Goal: Transaction & Acquisition: Purchase product/service

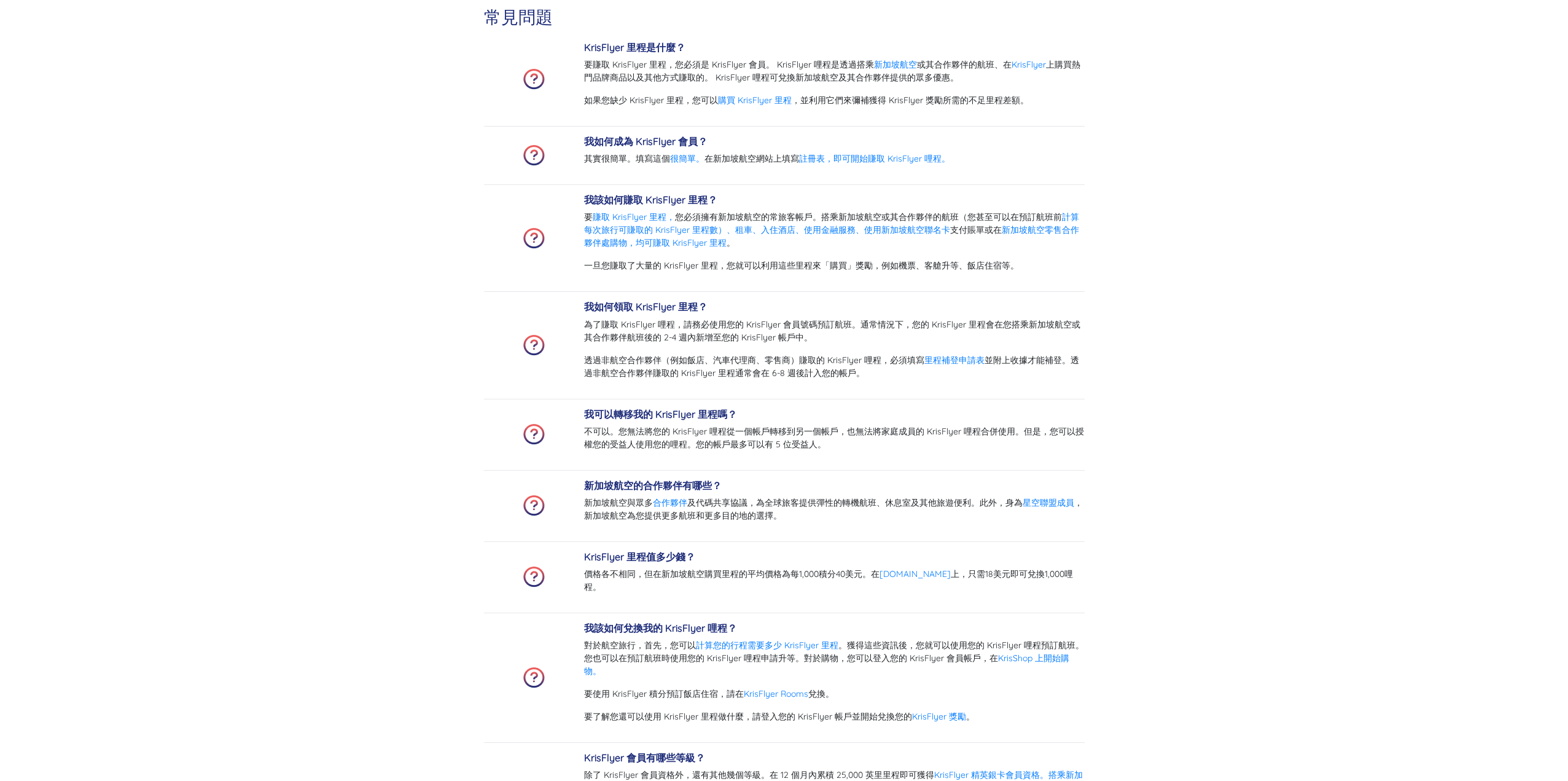
scroll to position [3624, 0]
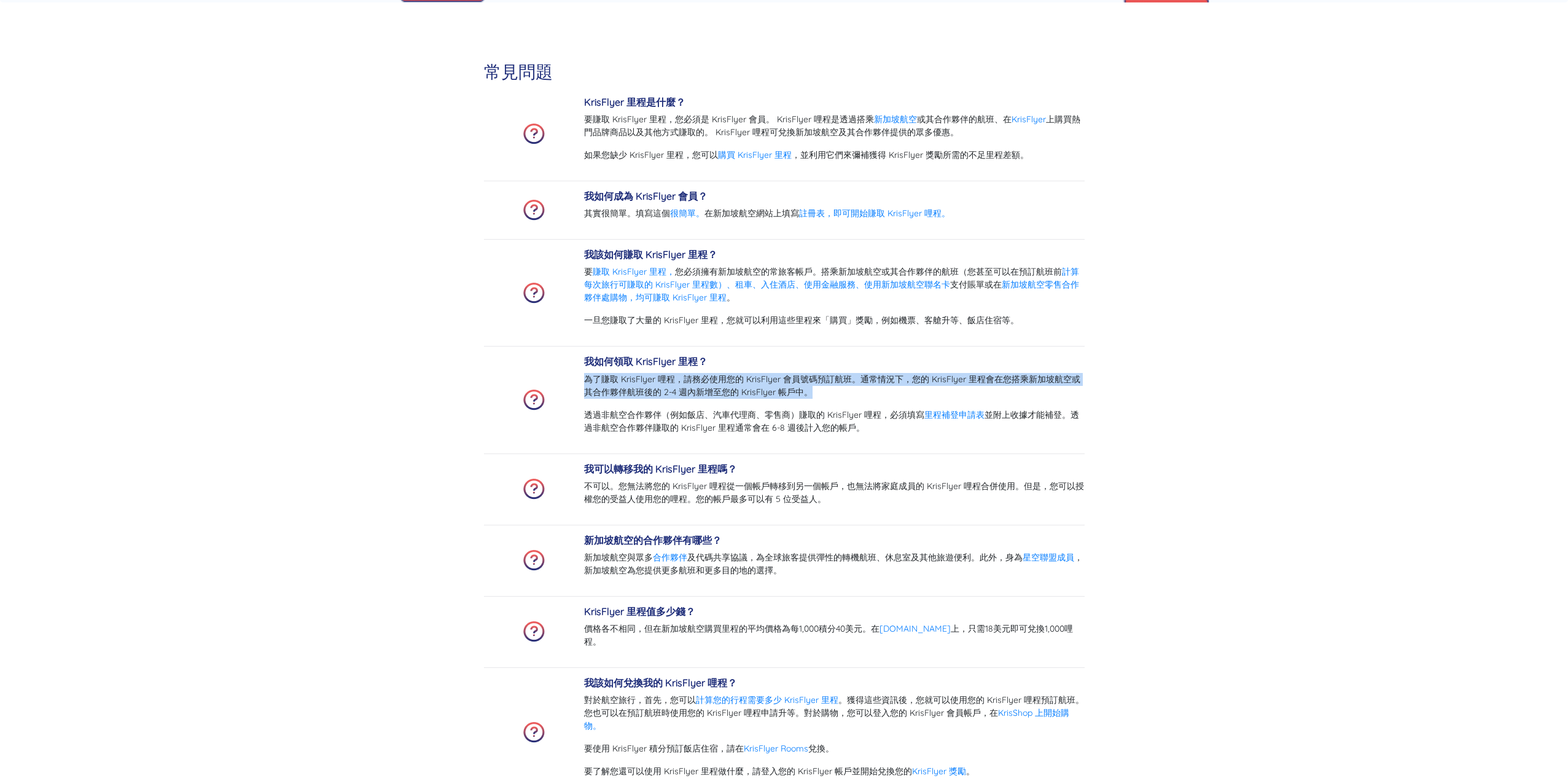
drag, startPoint x: 586, startPoint y: 377, endPoint x: 821, endPoint y: 393, distance: 235.5
click at [821, 393] on p "為了賺取 KrisFlyer 哩程，請務必使用您的 KrisFlyer 會員號碼預訂航班。通常情況下，您的 KrisFlyer 里程會在您搭乘新加坡航空或其合…" at bounding box center [834, 386] width 500 height 26
click at [1132, 390] on div "常見問題 KrisFlyer 里程是什麼？ 要賺取 KrisFlyer 里程，您必須是 KrisFlyer 會員。 KrisFlyer 哩程是透過搭乘 新加坡…" at bounding box center [784, 780] width 719 height 1478
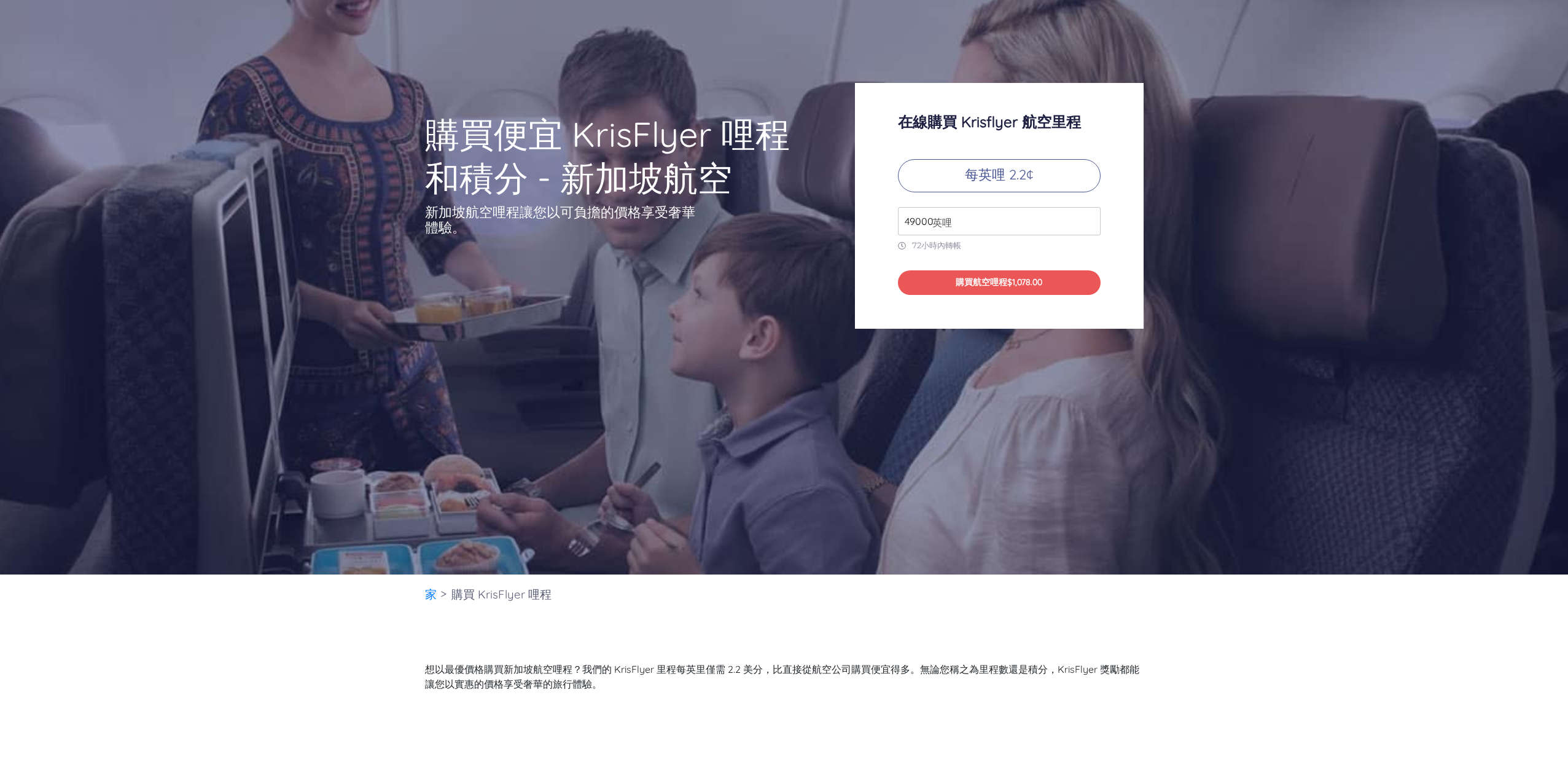
scroll to position [0, 0]
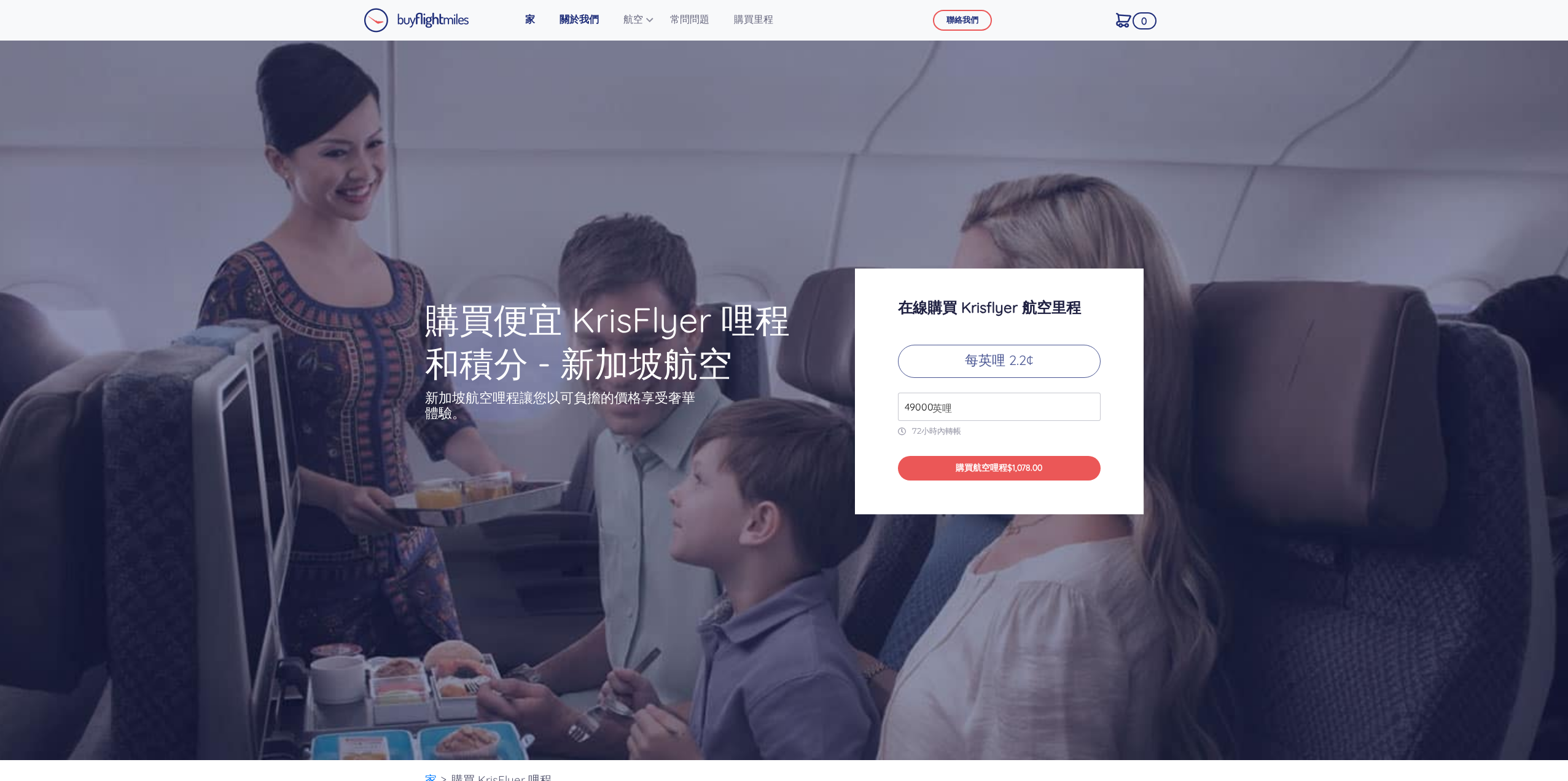
click at [590, 29] on link "關於我們" at bounding box center [579, 18] width 49 height 25
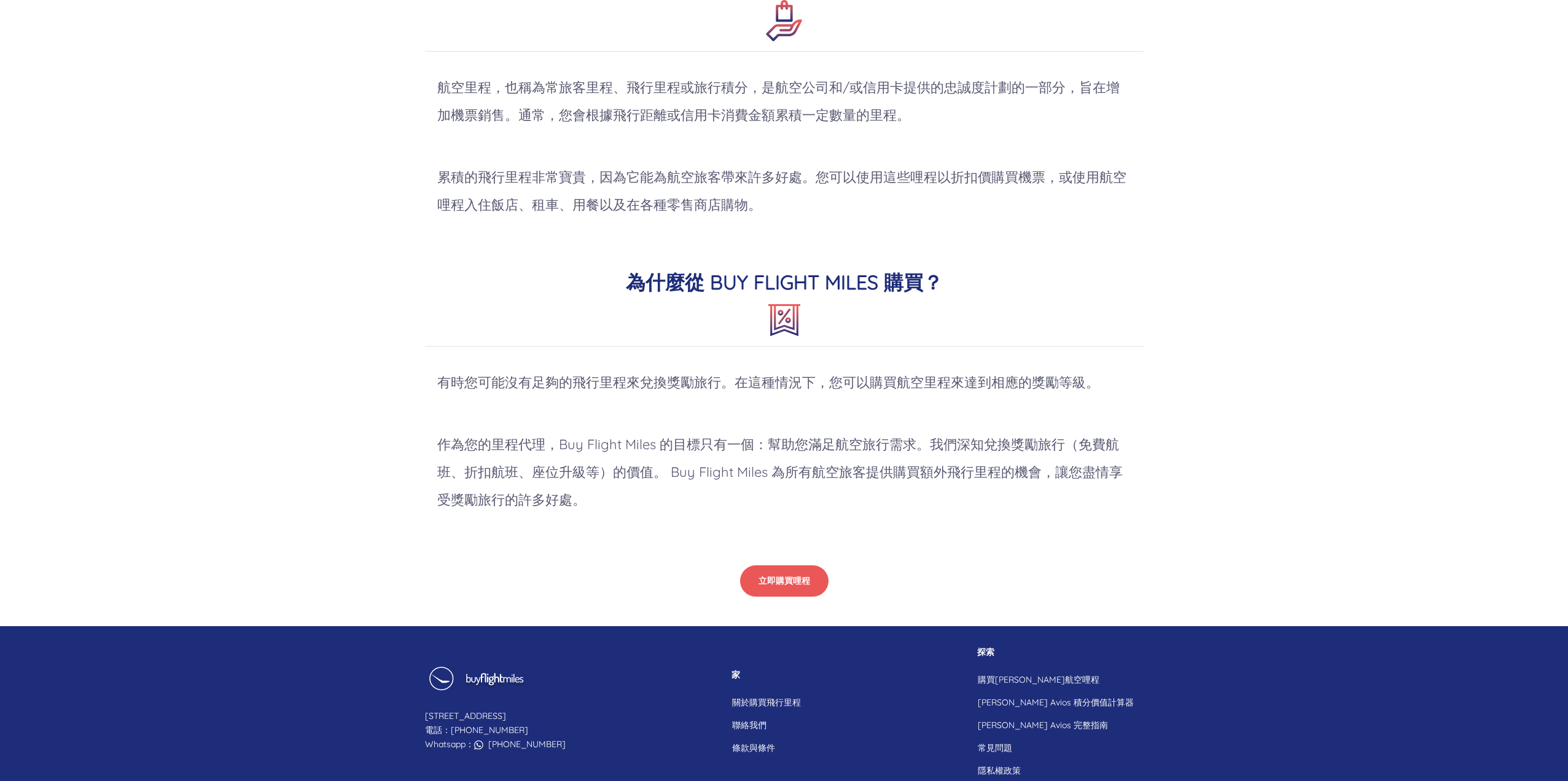
scroll to position [614, 0]
drag, startPoint x: 713, startPoint y: 281, endPoint x: 879, endPoint y: 273, distance: 166.2
click at [879, 273] on font "為什麼從 BUY FLIGHT MILES 購買？" at bounding box center [785, 281] width 317 height 25
copy font "BUY FLIGHT MILES"
click at [768, 586] on button "立即購買哩程" at bounding box center [784, 579] width 88 height 31
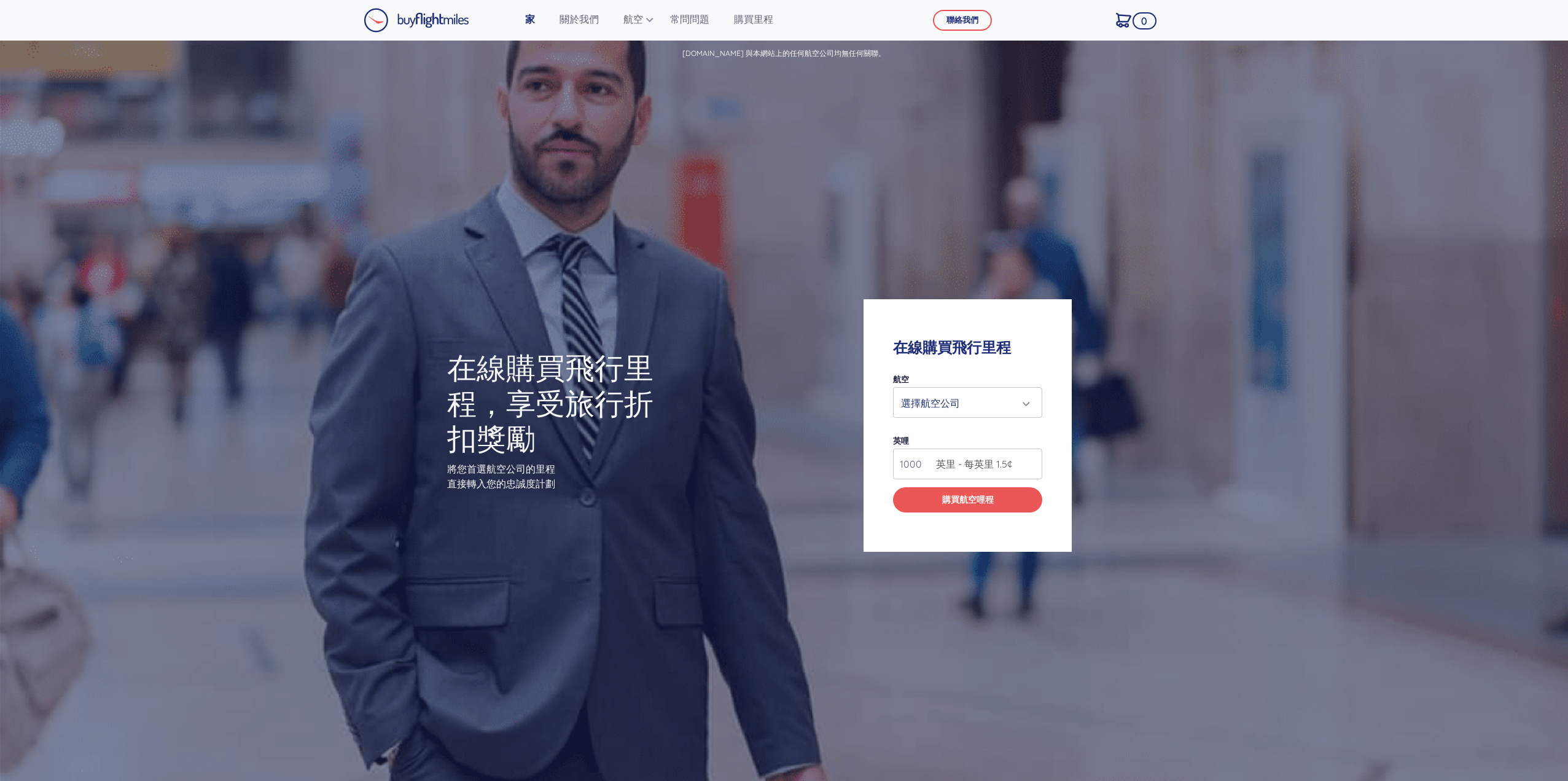
click at [790, 169] on div "在線購買飛行里程，享受旅行折扣獎勵 將您首選航空公司的里程 直接轉入您的忠誠度計劃 在線購買飛行里程 航空 加拿大航空 Aeroplan 法國航空/荷蘭皇家航…" at bounding box center [784, 425] width 816 height 713
click at [948, 406] on font "選擇航空公司" at bounding box center [931, 402] width 59 height 12
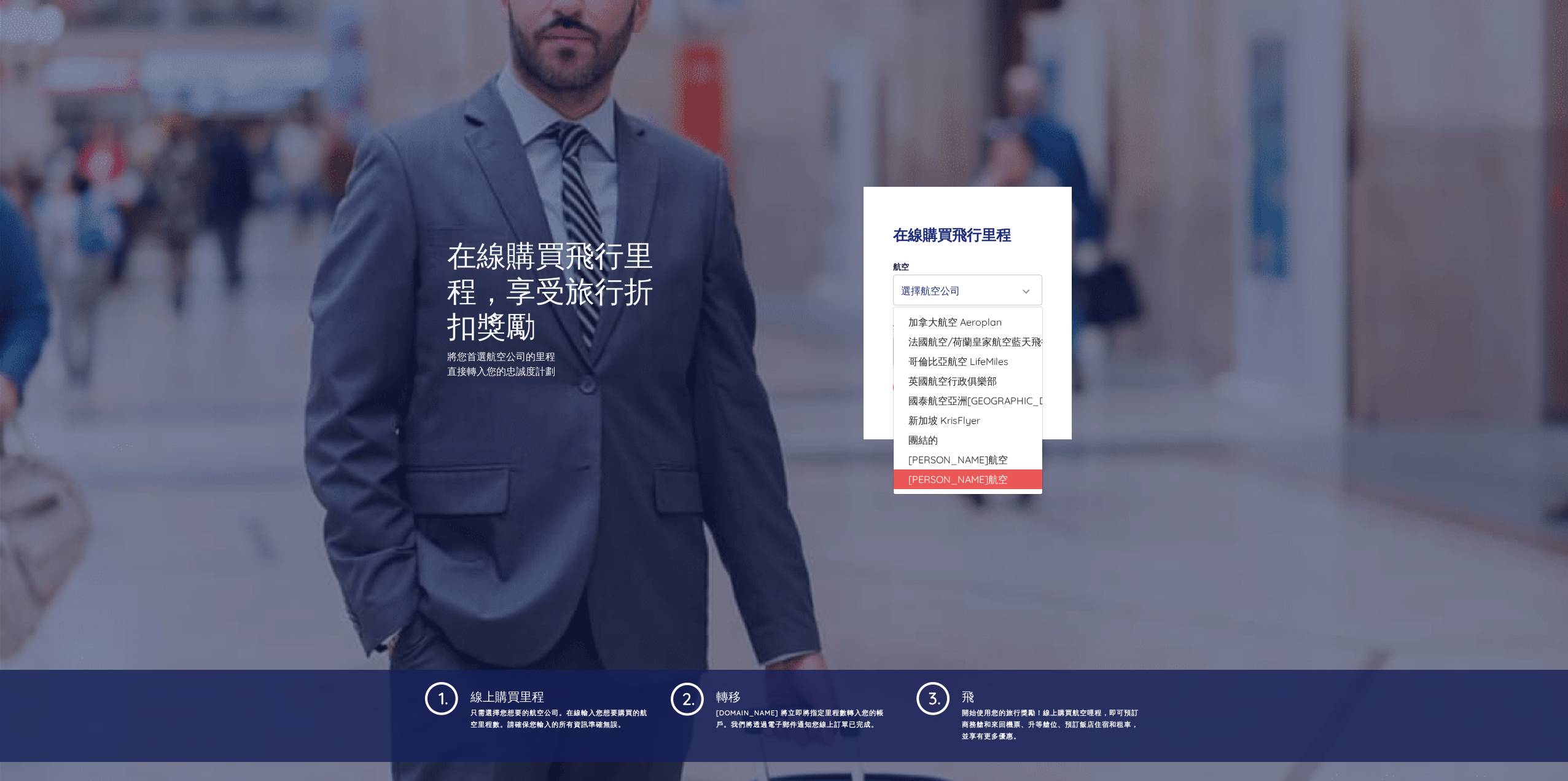
scroll to position [123, 0]
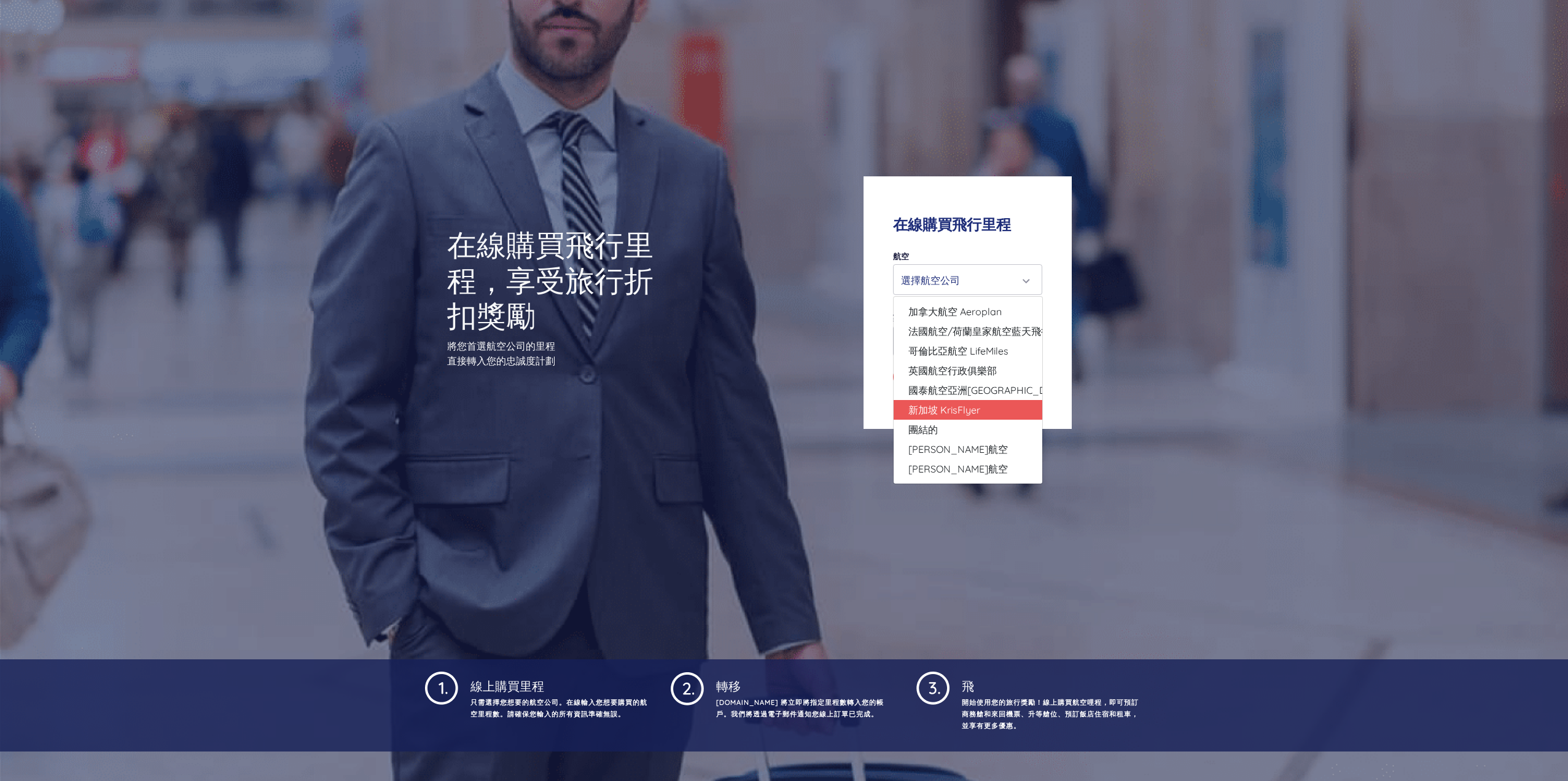
click at [955, 410] on font "新加坡 KrisFlyer" at bounding box center [944, 409] width 72 height 12
select select "新加坡 KrisFlyer"
type input "80000"
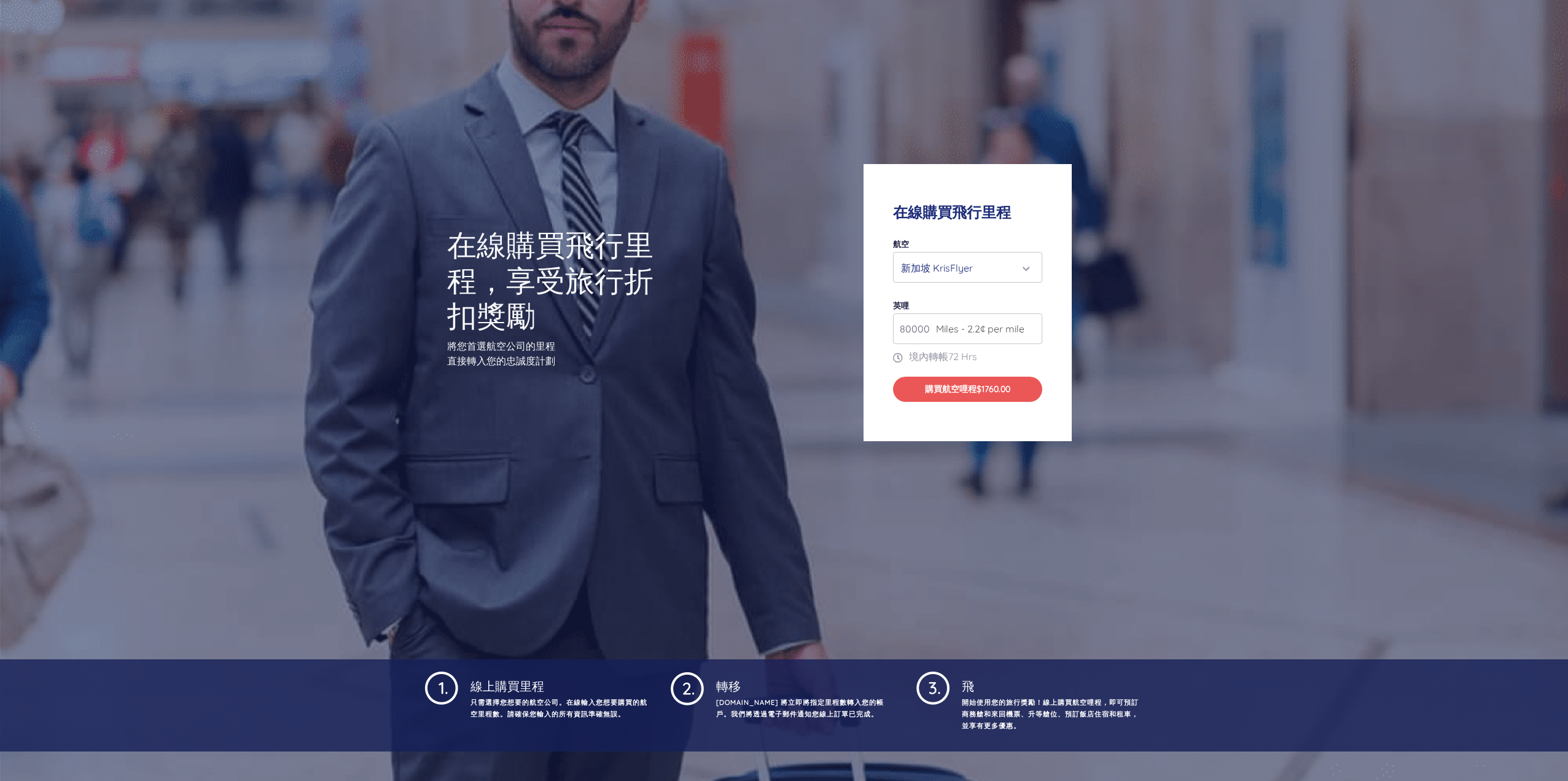
click at [1150, 316] on div "在線購買飛行里程，享受旅行折扣獎勵 將您首選航空公司的里程 直接轉入您的忠誠度計劃 在線購買飛行里程 航空 加拿大航空 Aeroplan 法國航空/荷蘭皇家航…" at bounding box center [784, 302] width 816 height 713
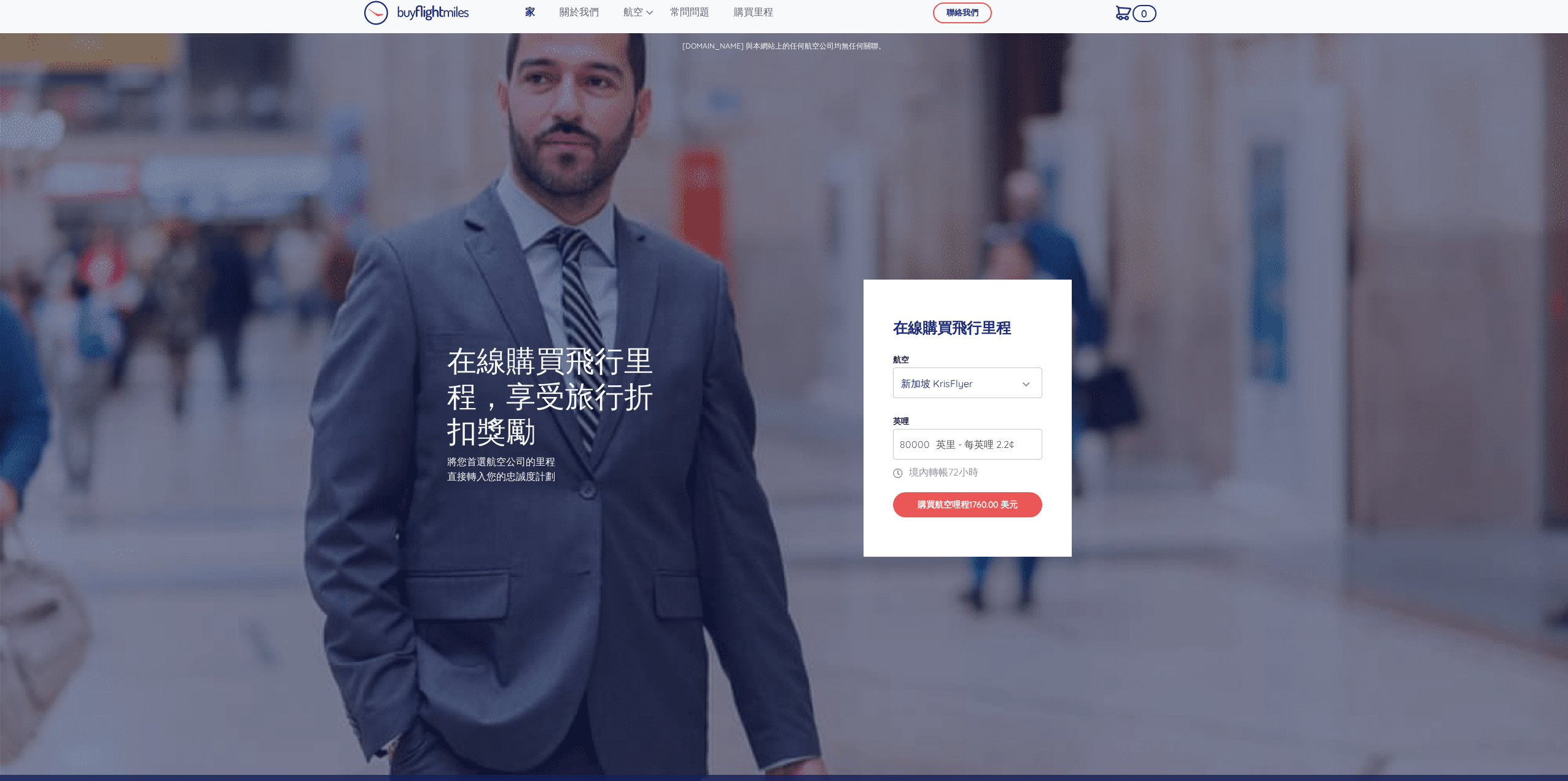
scroll to position [0, 0]
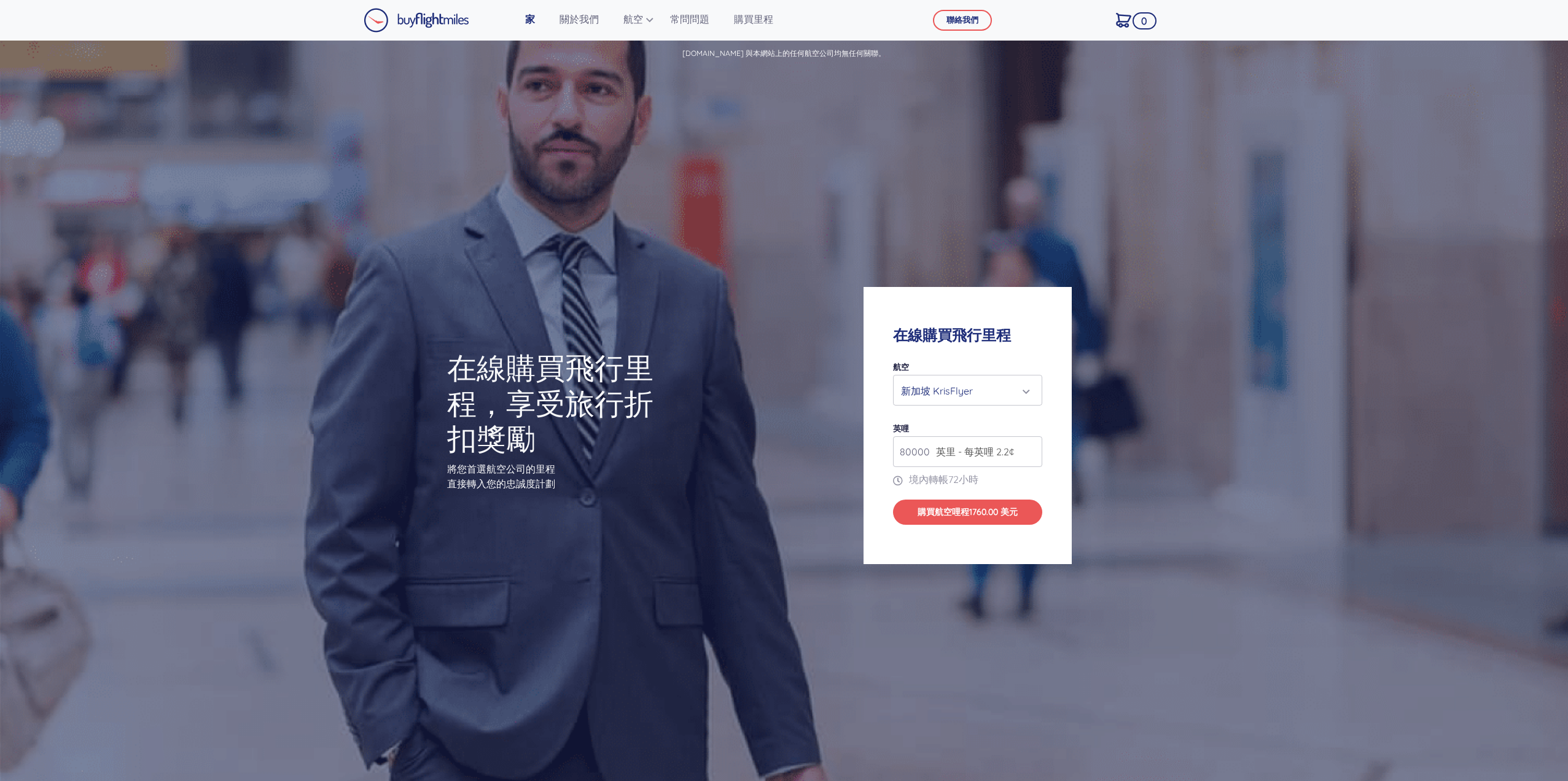
click at [920, 452] on input "80000" at bounding box center [968, 451] width 150 height 31
click at [658, 65] on font "Krisflyer 哩程" at bounding box center [658, 67] width 60 height 12
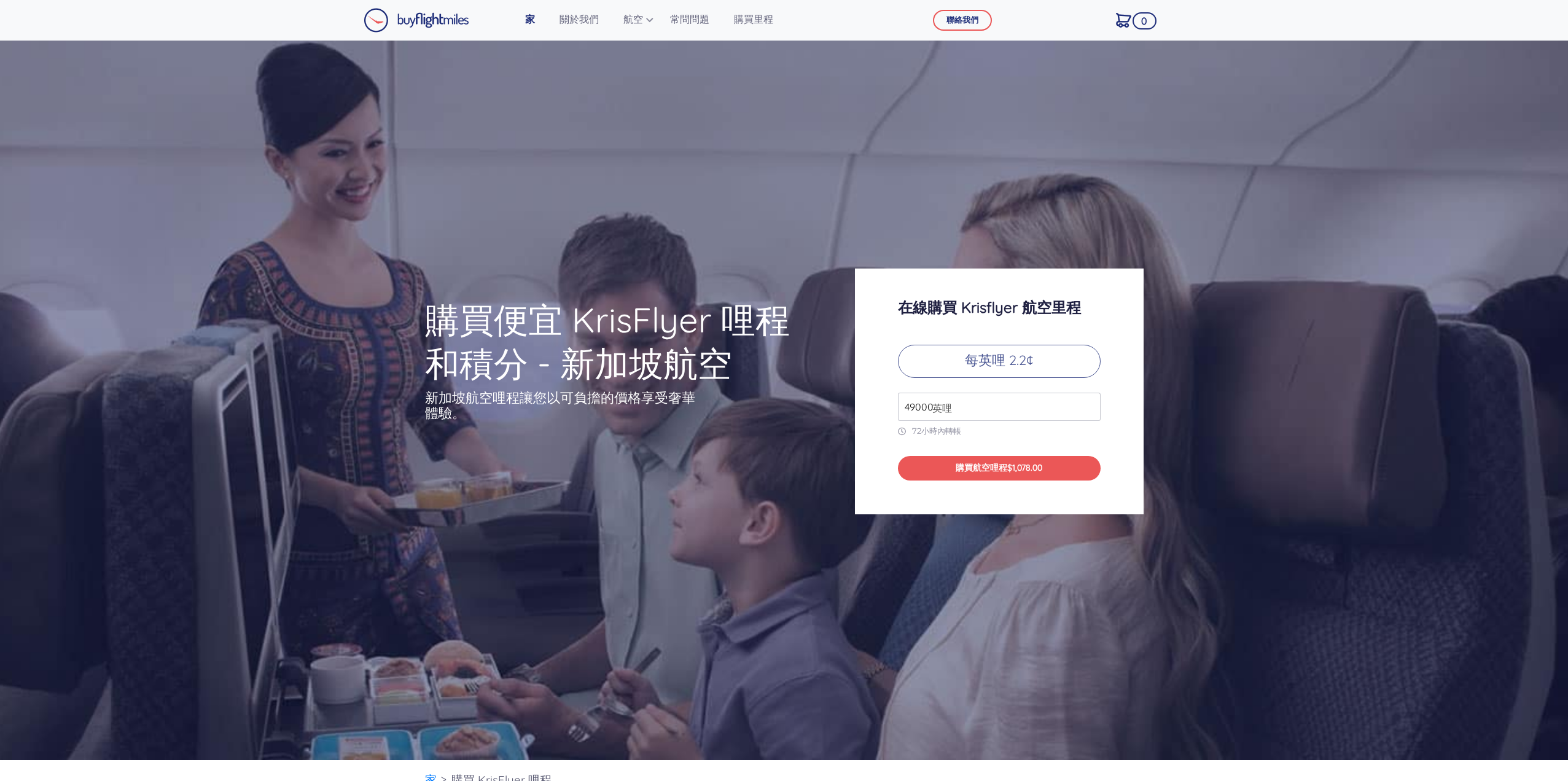
click at [1011, 360] on font "每英哩 2.2¢" at bounding box center [999, 360] width 69 height 18
drag, startPoint x: 993, startPoint y: 406, endPoint x: 857, endPoint y: 406, distance: 136.0
click at [857, 406] on div "在線購買 Krisflyer 航空里程 每英哩 2.2¢ 49000 英哩 72小時內轉帳 購買航空哩程 $1,078.00" at bounding box center [999, 391] width 288 height 245
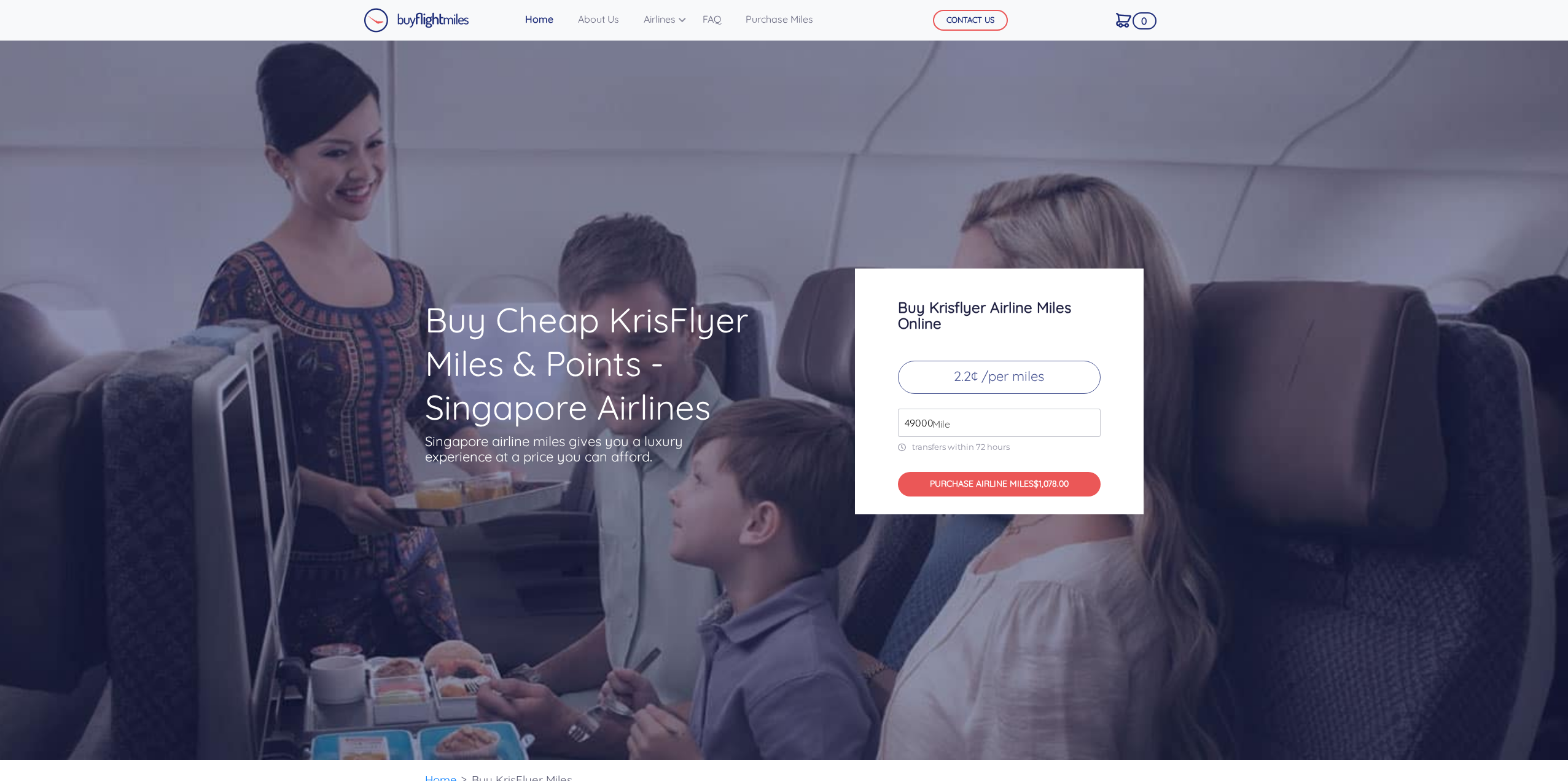
drag, startPoint x: 1205, startPoint y: 164, endPoint x: 1193, endPoint y: 194, distance: 32.3
click at [1205, 164] on div "Buy Cheap KrisFlyer Miles & Points - Singapore Airlines Singapore airline miles…" at bounding box center [784, 400] width 1568 height 720
click at [974, 430] on input "49000" at bounding box center [999, 422] width 202 height 28
click at [977, 376] on p "2.2¢ /per miles" at bounding box center [999, 377] width 202 height 33
drag, startPoint x: 998, startPoint y: 384, endPoint x: 1027, endPoint y: 384, distance: 29.0
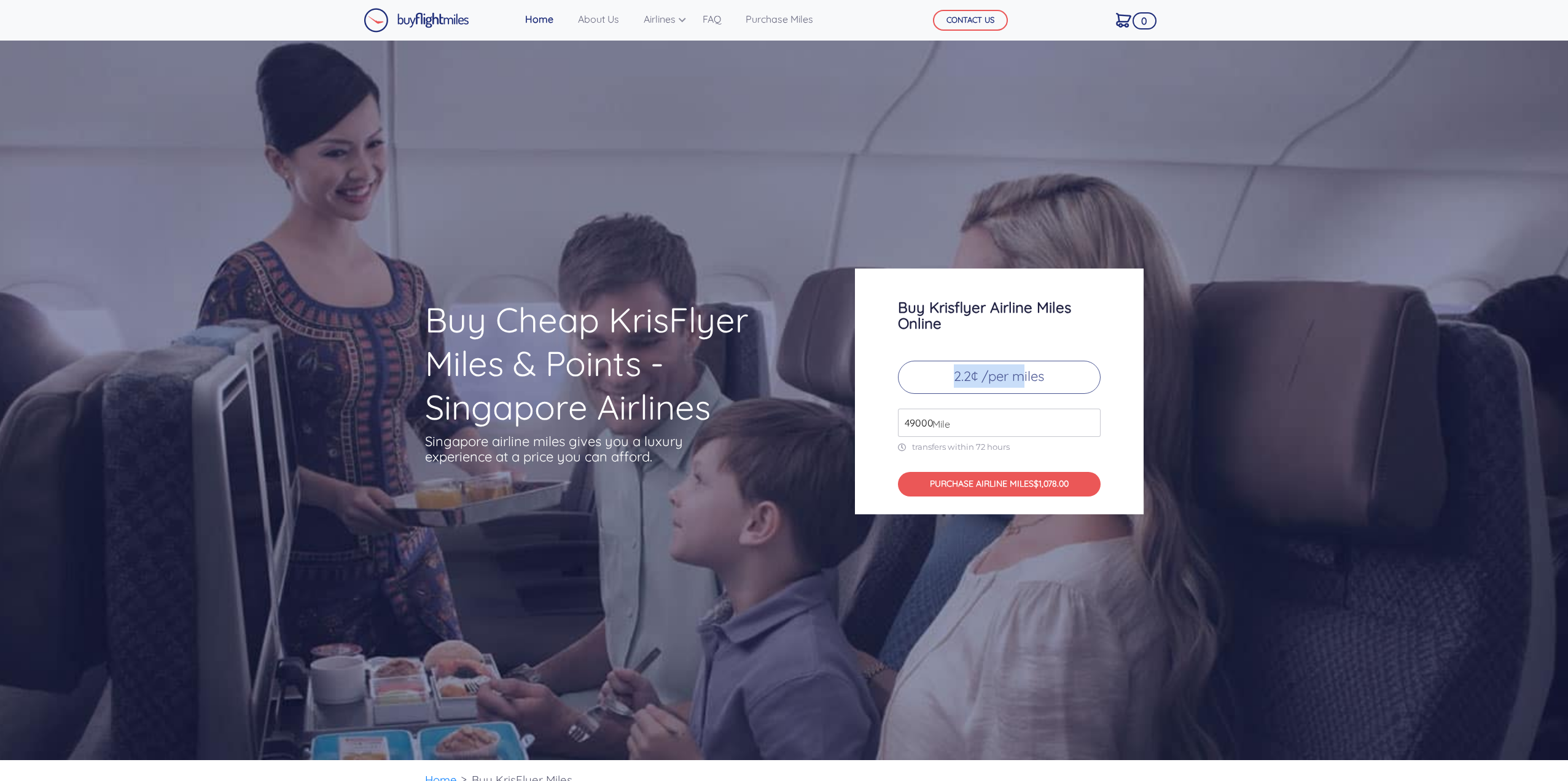
click at [1021, 384] on p "2.2¢ /per miles" at bounding box center [999, 377] width 202 height 33
click at [1060, 377] on p "2.2¢ /per miles" at bounding box center [999, 377] width 202 height 33
drag, startPoint x: 931, startPoint y: 425, endPoint x: 921, endPoint y: 420, distance: 11.2
click at [907, 424] on div "49000 Mile" at bounding box center [999, 422] width 202 height 28
click at [957, 417] on input "49000" at bounding box center [999, 422] width 202 height 28
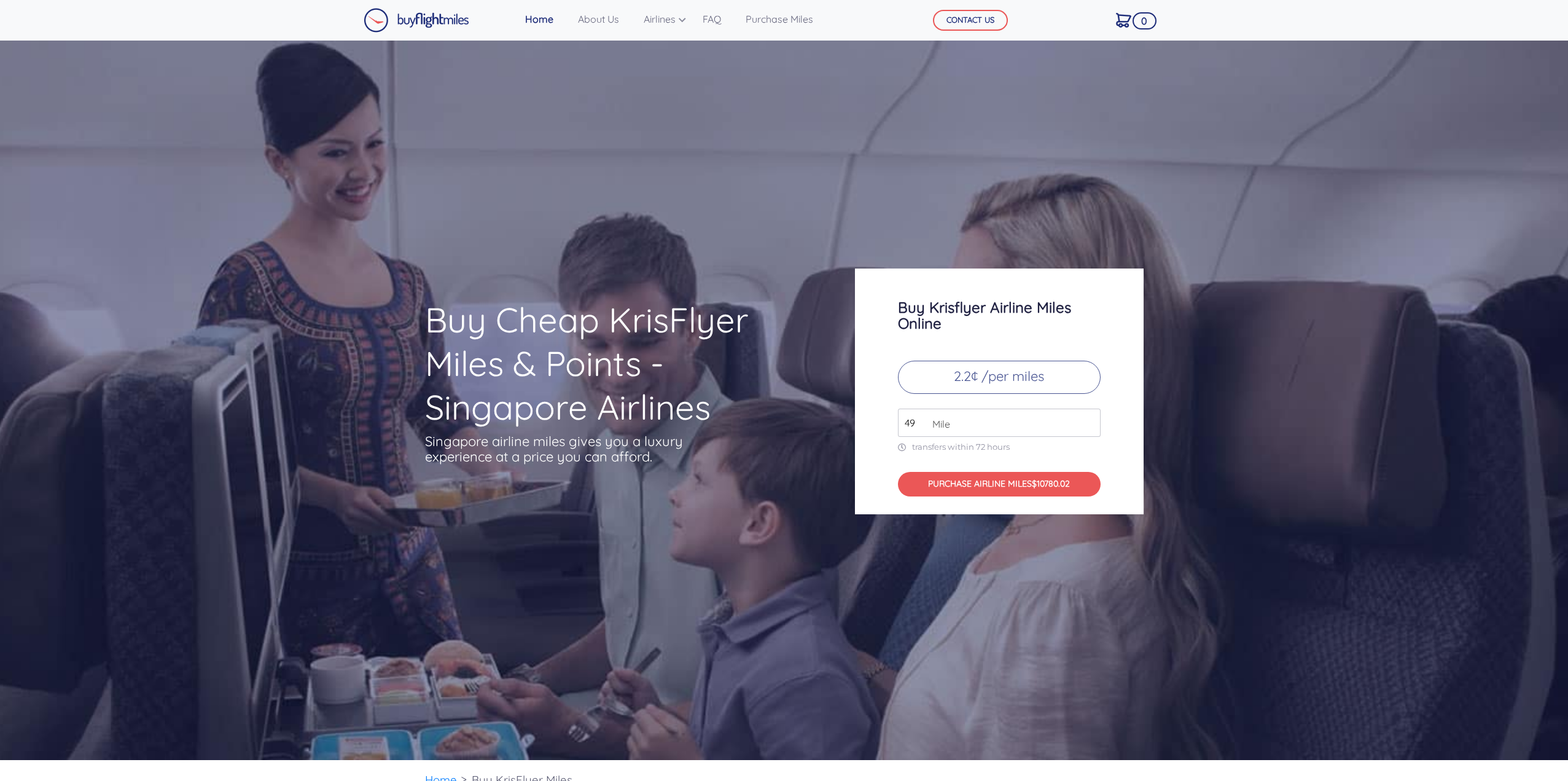
type input "4"
click at [998, 418] on input "10000" at bounding box center [999, 422] width 202 height 28
click at [1183, 390] on div "Buy Cheap KrisFlyer Miles & Points - Singapore Airlines Singapore airline miles…" at bounding box center [784, 400] width 1568 height 720
click at [1031, 422] on input "10000" at bounding box center [999, 422] width 202 height 28
click at [1002, 487] on button "PURCHASE AIRLINE MILES $220.00" at bounding box center [999, 485] width 202 height 26
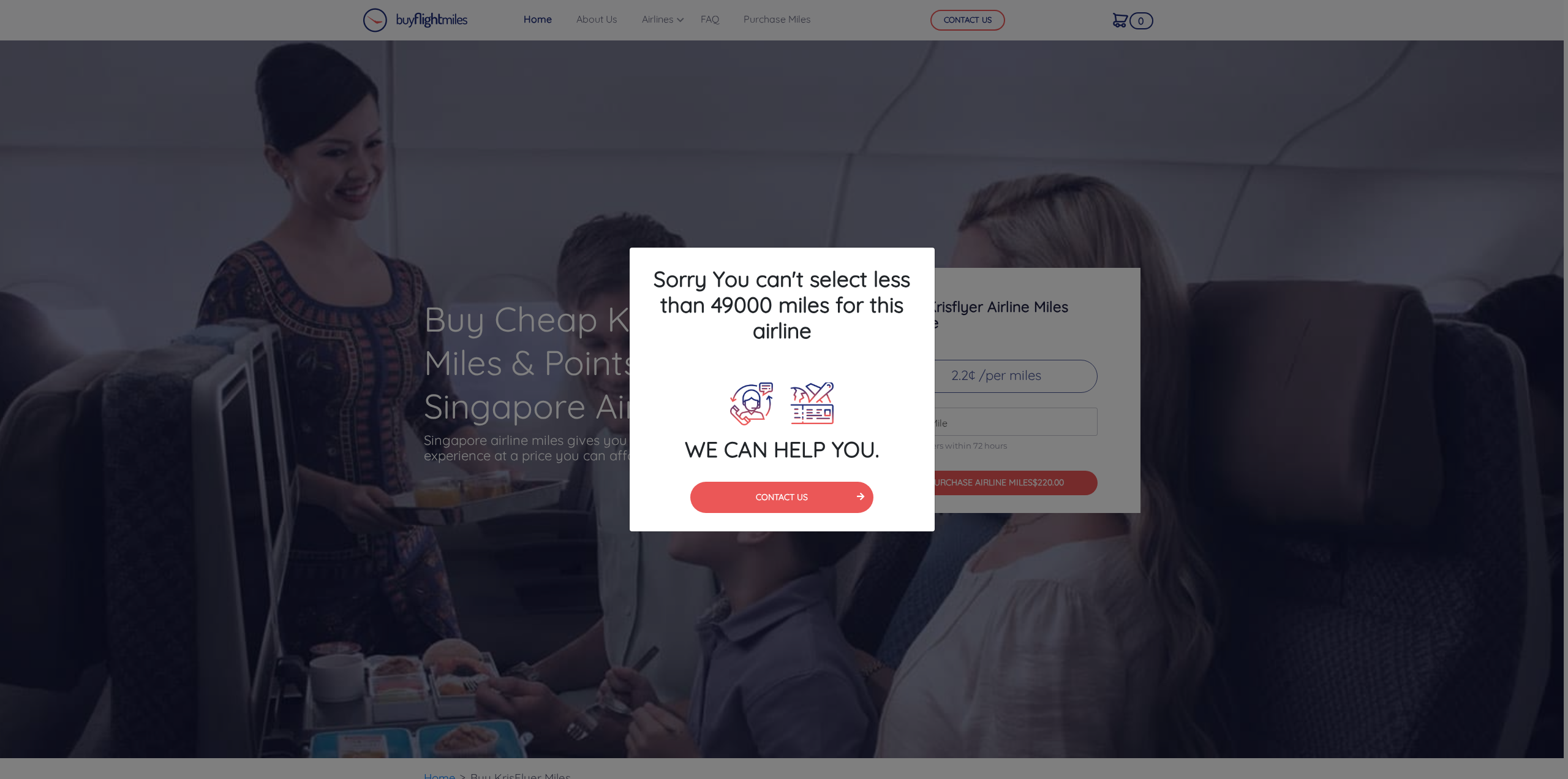
click at [872, 188] on div "Sorry You can't select less than 49000 miles for this airline WE CAN HELP YOU. …" at bounding box center [784, 390] width 1568 height 779
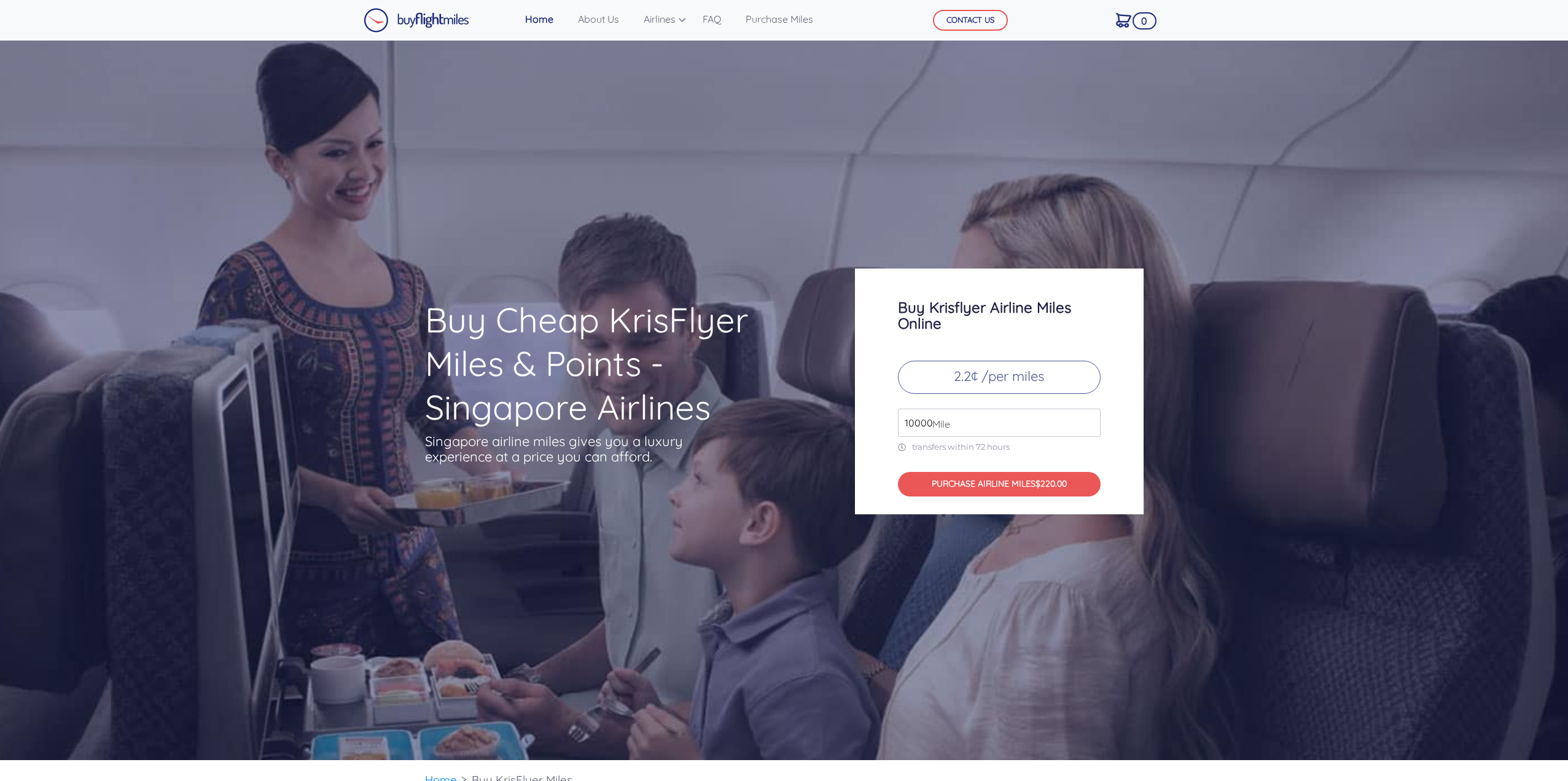
drag, startPoint x: 951, startPoint y: 425, endPoint x: 879, endPoint y: 426, distance: 72.0
click at [879, 426] on div "Buy Krisflyer Airline Miles Online 2.2¢ /per miles 10000 Mile transfers within …" at bounding box center [999, 391] width 288 height 245
type input "50000"
click at [951, 478] on button "PURCHASE AIRLINE MILES $1100.00" at bounding box center [999, 485] width 202 height 26
